Goal: Find specific page/section: Find specific page/section

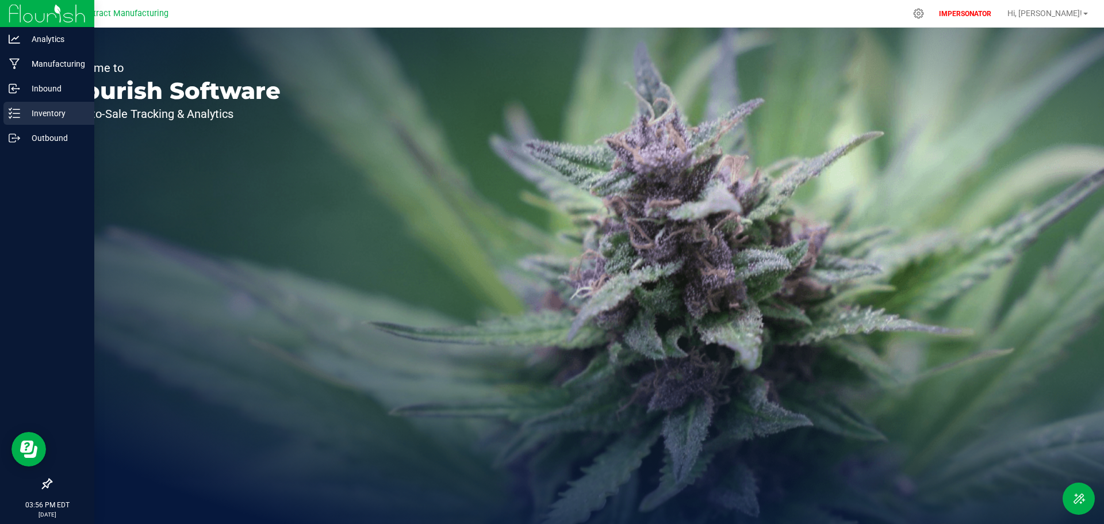
click at [26, 114] on p "Inventory" at bounding box center [54, 113] width 69 height 14
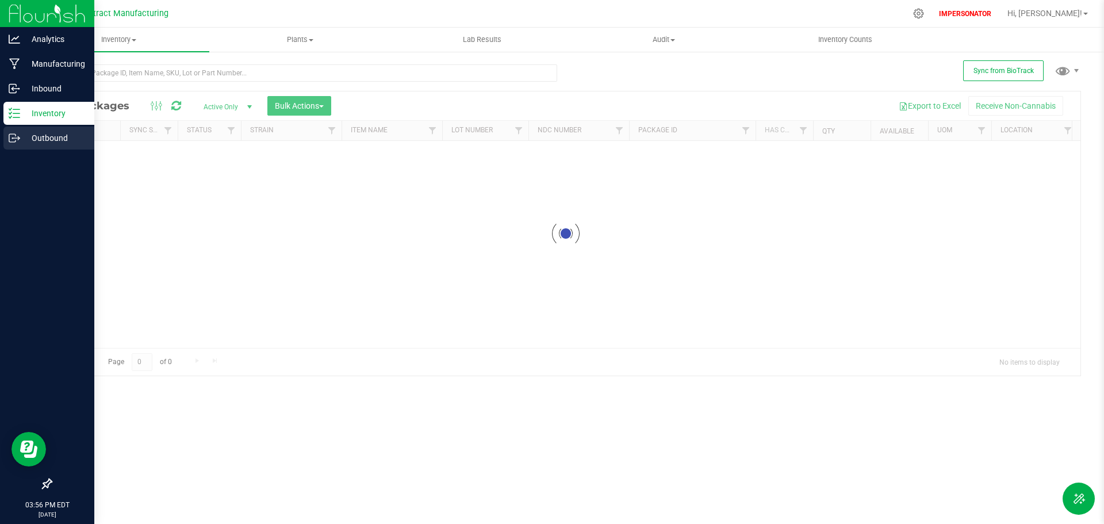
click at [35, 142] on p "Outbound" at bounding box center [54, 138] width 69 height 14
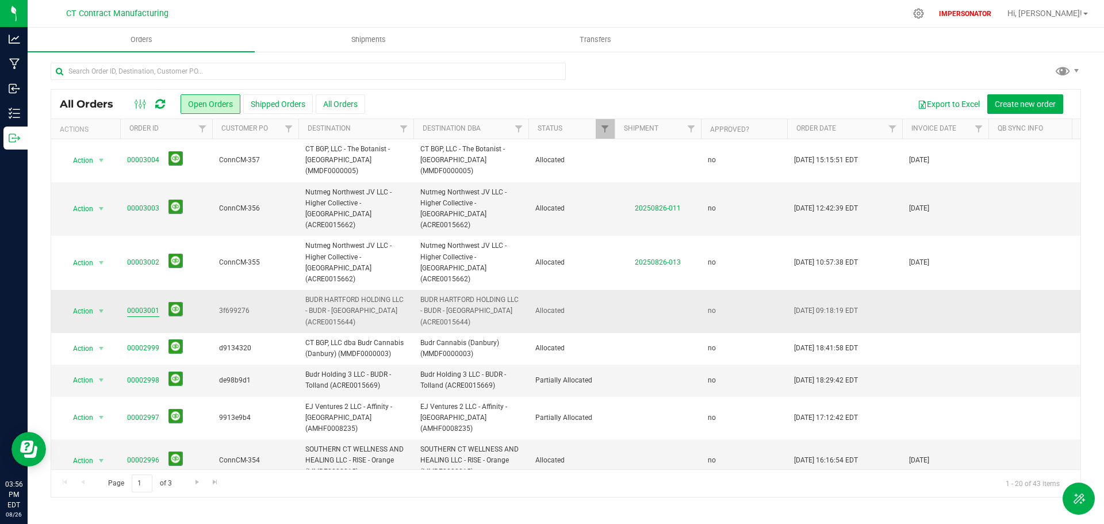
click at [148, 305] on link "00003001" at bounding box center [143, 310] width 32 height 11
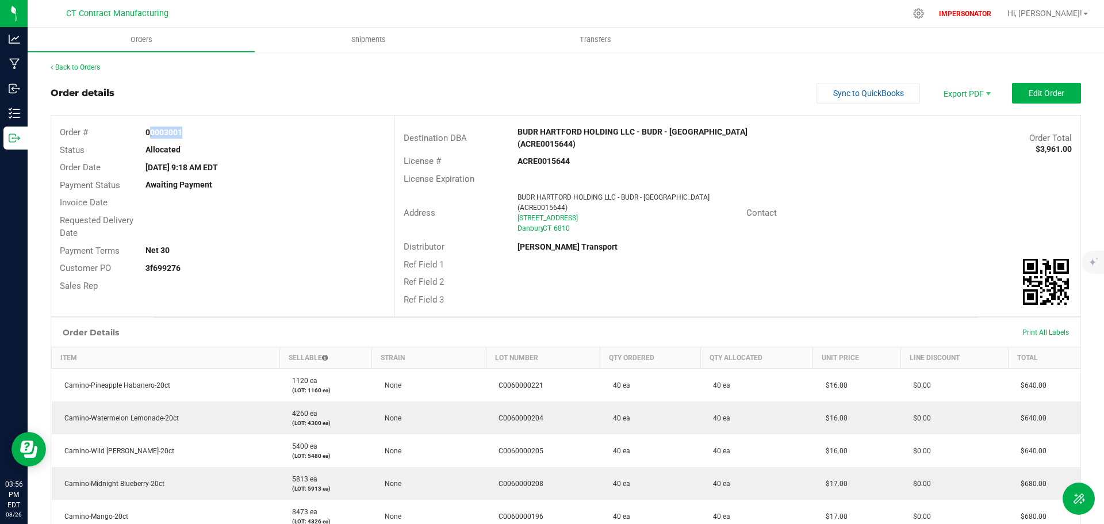
drag, startPoint x: 179, startPoint y: 129, endPoint x: 139, endPoint y: 130, distance: 39.7
click at [139, 130] on div "00003001" at bounding box center [265, 133] width 257 height 12
drag, startPoint x: 185, startPoint y: 126, endPoint x: 138, endPoint y: 130, distance: 46.8
click at [138, 130] on div "00003001" at bounding box center [265, 133] width 257 height 12
copy strong "00003001"
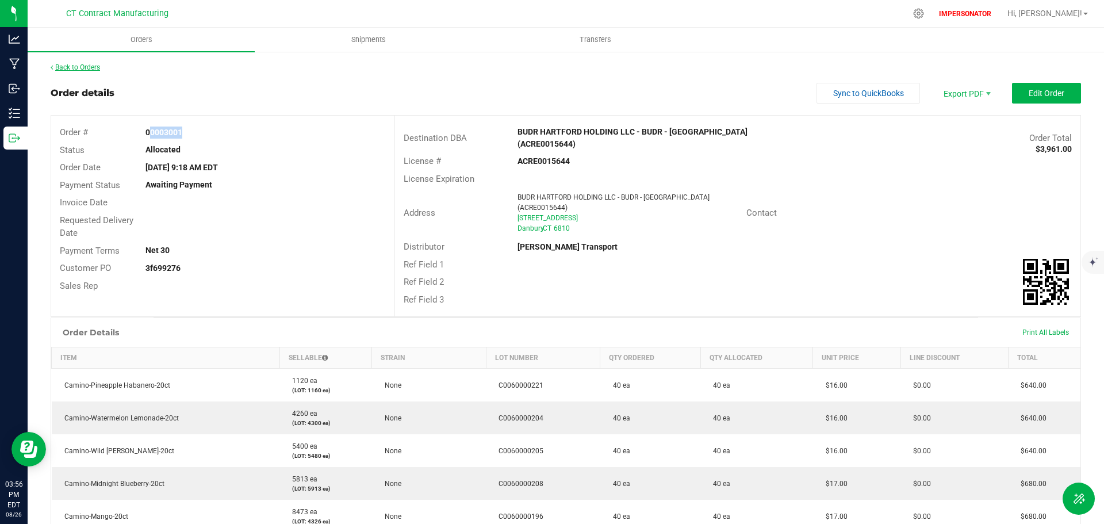
click at [94, 68] on link "Back to Orders" at bounding box center [75, 67] width 49 height 8
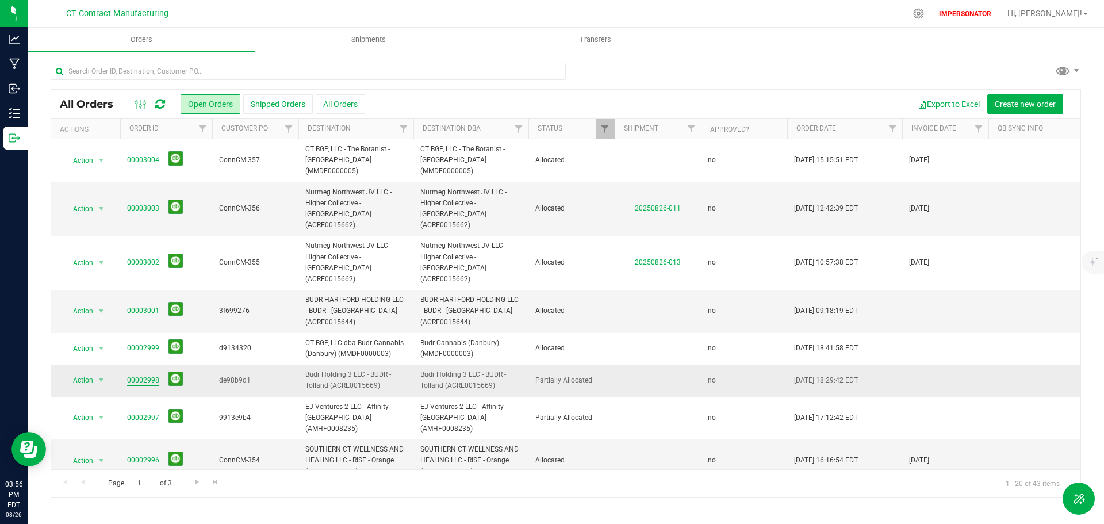
click at [154, 375] on link "00002998" at bounding box center [143, 380] width 32 height 11
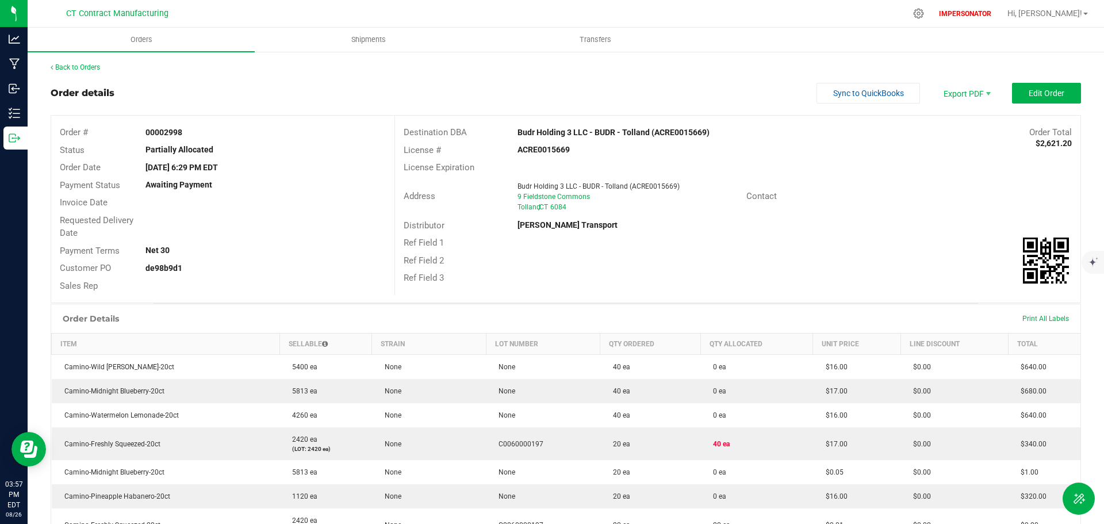
drag, startPoint x: 181, startPoint y: 134, endPoint x: 142, endPoint y: 135, distance: 38.5
click at [143, 135] on div "00002998" at bounding box center [265, 133] width 257 height 12
copy strong "00002998"
